Goal: Navigation & Orientation: Find specific page/section

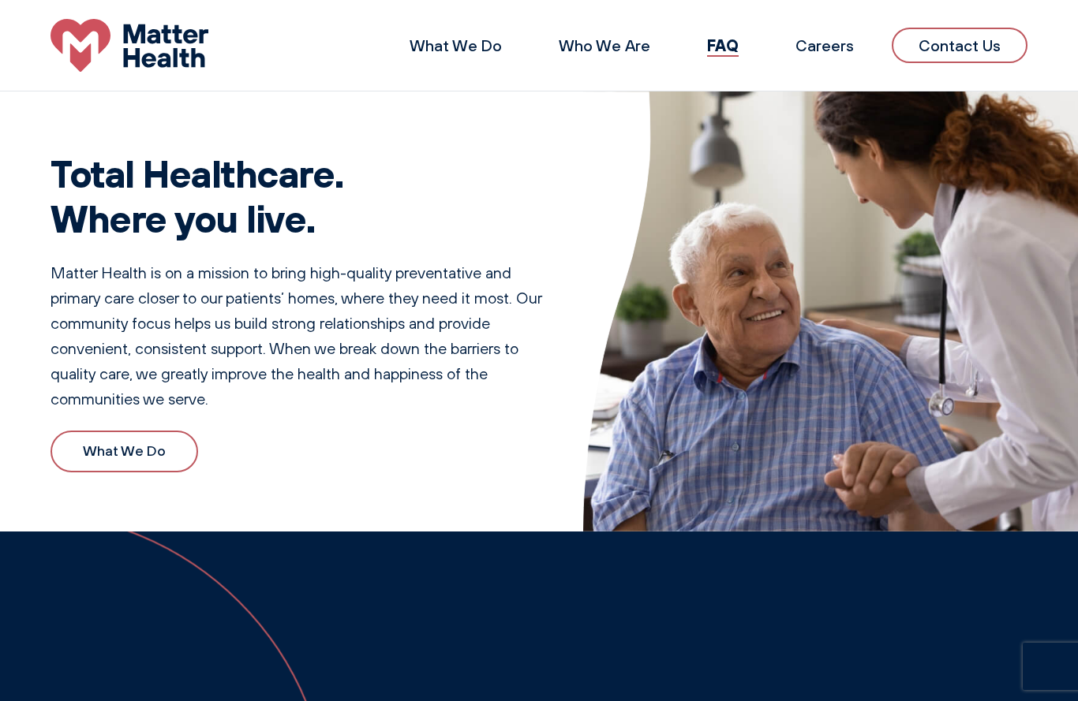
click at [121, 452] on link "What We Do" at bounding box center [124, 452] width 148 height 42
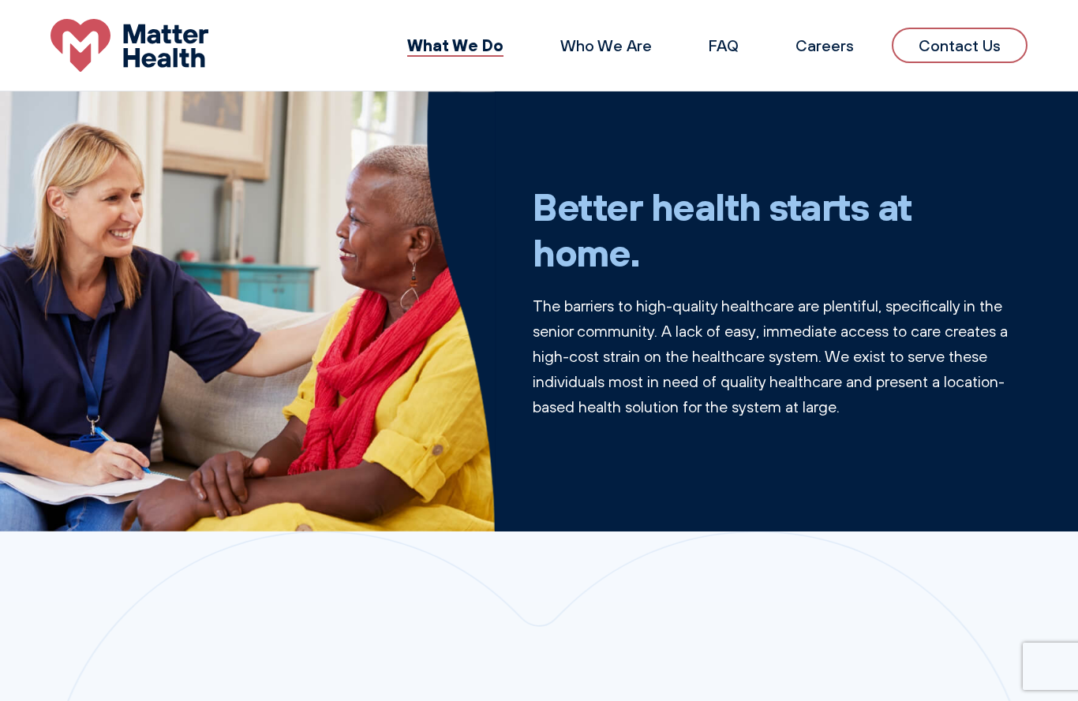
click at [615, 40] on link "Who We Are" at bounding box center [606, 45] width 92 height 20
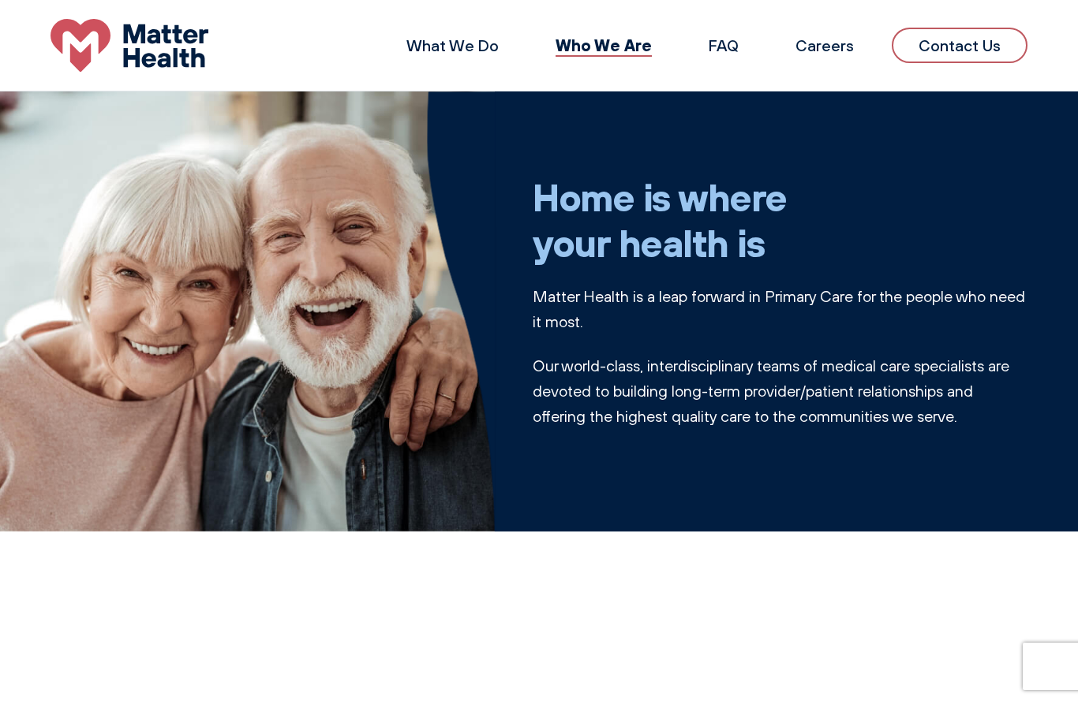
click at [729, 40] on link "FAQ" at bounding box center [723, 45] width 30 height 20
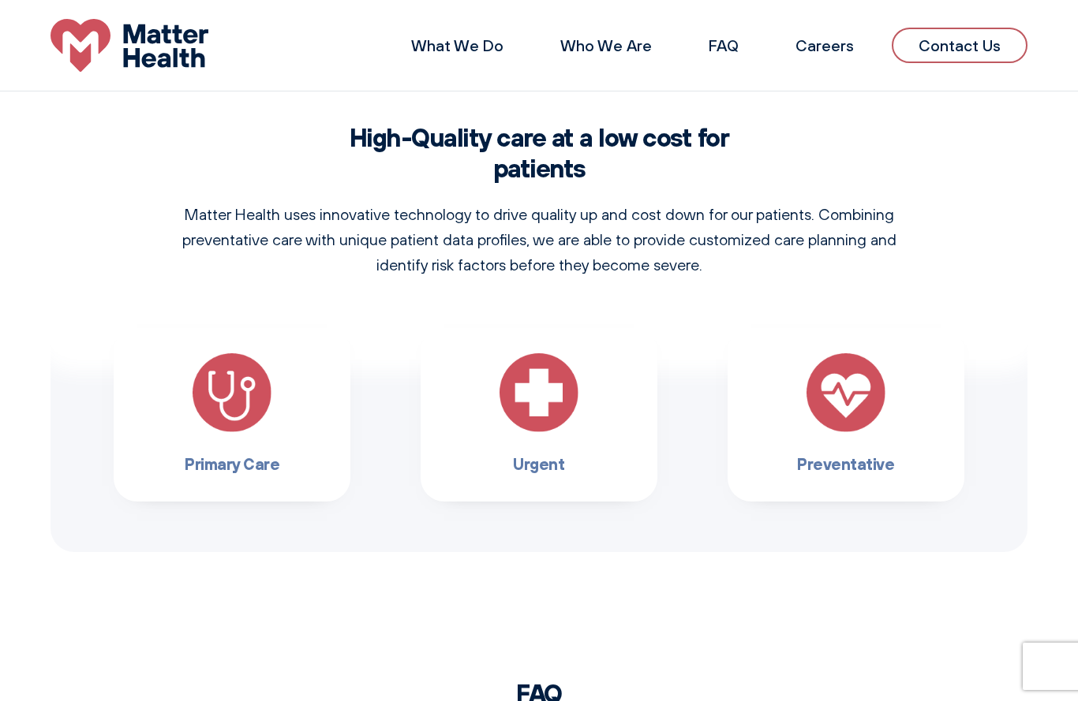
scroll to position [915, 0]
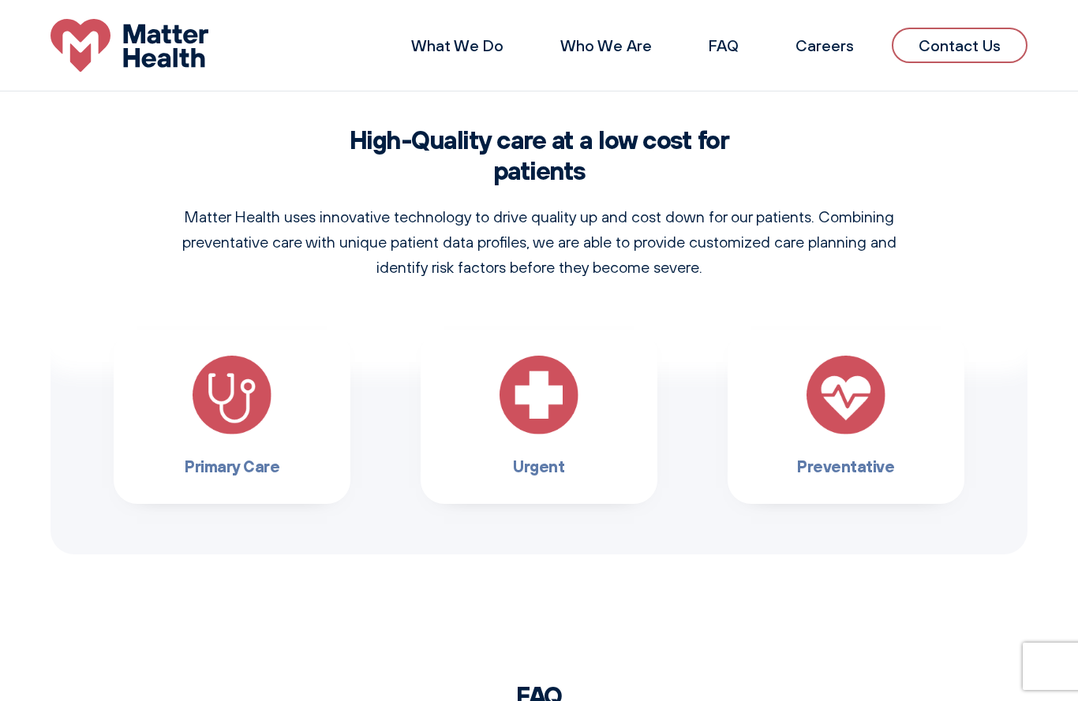
click at [247, 387] on img at bounding box center [231, 395] width 79 height 79
click at [237, 410] on img at bounding box center [231, 395] width 79 height 79
click at [545, 395] on img at bounding box center [538, 395] width 79 height 79
click at [540, 404] on img at bounding box center [538, 395] width 79 height 79
click at [955, 45] on link "Contact Us" at bounding box center [959, 45] width 136 height 35
